Goal: Check status: Check status

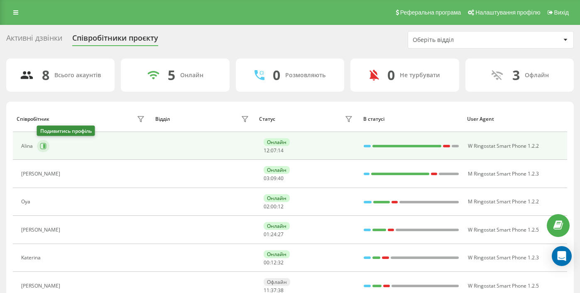
click at [40, 147] on icon at bounding box center [43, 146] width 6 height 6
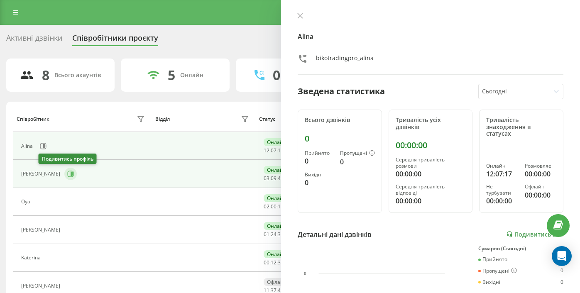
click at [71, 175] on icon at bounding box center [72, 174] width 2 height 4
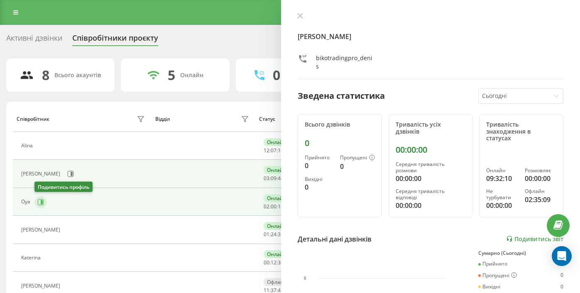
click at [41, 202] on icon at bounding box center [42, 202] width 2 height 4
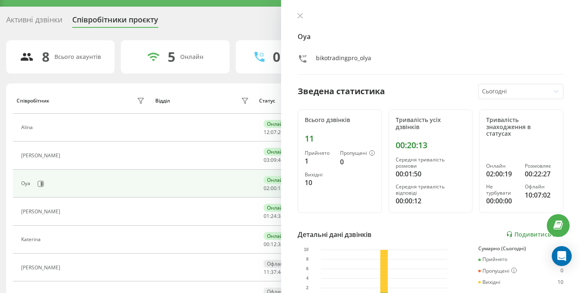
scroll to position [20, 0]
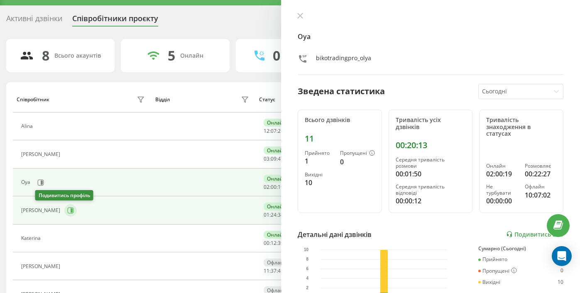
click at [67, 211] on icon at bounding box center [70, 210] width 7 height 7
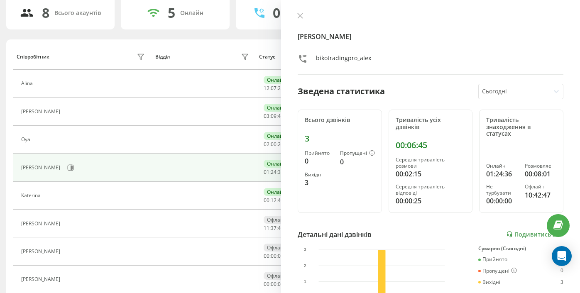
scroll to position [64, 0]
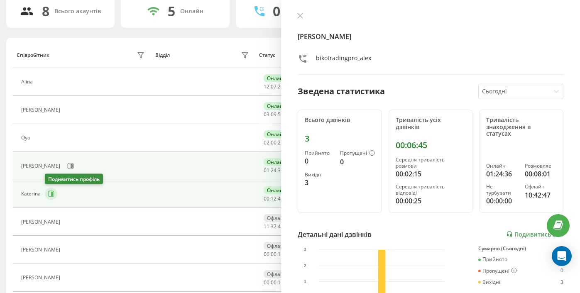
click at [51, 195] on icon at bounding box center [51, 194] width 7 height 7
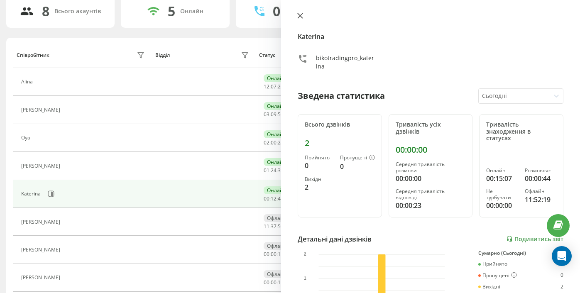
click at [300, 15] on icon at bounding box center [300, 15] width 5 height 5
